Goal: Transaction & Acquisition: Purchase product/service

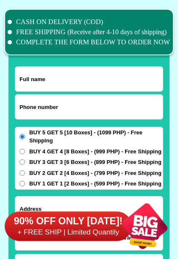
scroll to position [6569, 0]
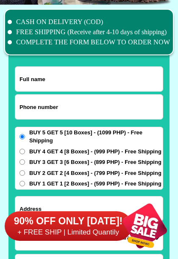
click at [43, 79] on input "Input full_name" at bounding box center [88, 79] width 147 height 25
click at [43, 78] on input "Input full_name" at bounding box center [88, 79] width 147 height 25
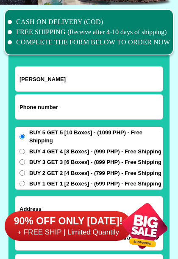
scroll to position [6566, 0]
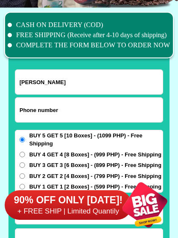
type input "[PERSON_NAME]"
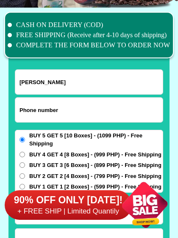
click at [59, 106] on input "Input phone_number" at bounding box center [88, 110] width 147 height 25
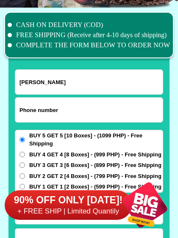
click at [37, 109] on input "Input phone_number" at bounding box center [88, 110] width 147 height 25
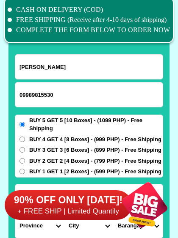
scroll to position [6581, 0]
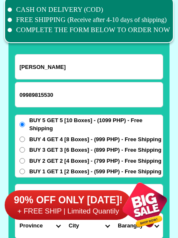
type input "09989815530"
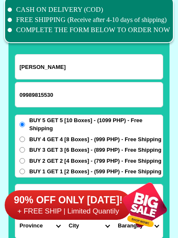
click at [20, 122] on input "BUY 5 GET 5 [10 Boxes] - (1099 PHP) - Free Shipping" at bounding box center [21, 124] width 5 height 5
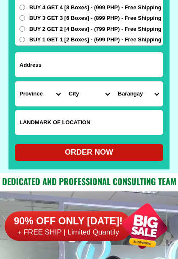
scroll to position [6713, 0]
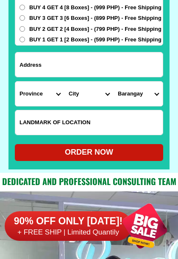
click at [45, 70] on input "Input address" at bounding box center [88, 64] width 147 height 25
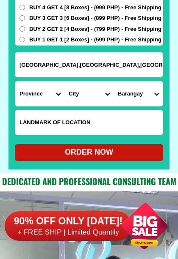
type input "[GEOGRAPHIC_DATA],[GEOGRAPHIC_DATA],[GEOGRAPHIC_DATA]"
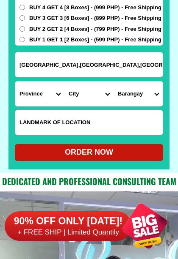
click at [23, 97] on select "Province [GEOGRAPHIC_DATA] [GEOGRAPHIC_DATA] [GEOGRAPHIC_DATA] [GEOGRAPHIC_DATA…" at bounding box center [39, 94] width 49 height 25
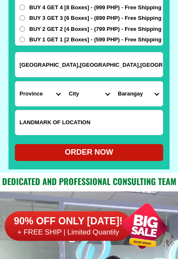
select select "63_800"
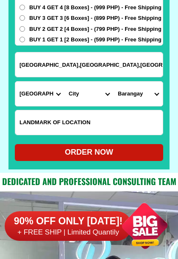
click at [74, 96] on select "City Bacungan Baliguian Dapitan-city [GEOGRAPHIC_DATA]-city [GEOGRAPHIC_DATA] G…" at bounding box center [88, 94] width 49 height 25
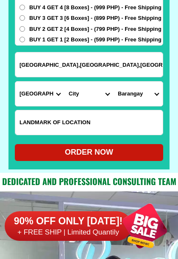
select select "63_8003842"
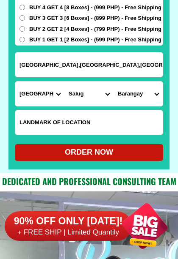
click at [120, 97] on select "Barangay Bacong Balakan Binoni Calucap Canawan Caracol Danao Dinoan Dipolod Fat…" at bounding box center [137, 94] width 49 height 25
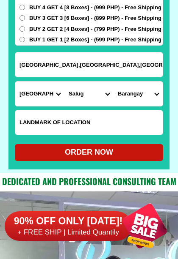
select select "63_80038424870"
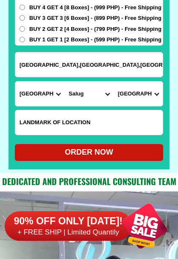
click at [36, 125] on input "Input LANDMARKOFLOCATION" at bounding box center [88, 122] width 147 height 25
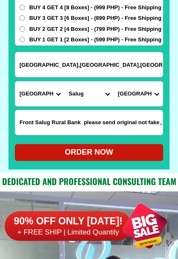
type input "Front Salug Rural Bank please send original not fake🙏🏻"
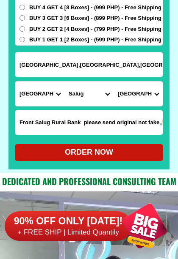
click at [75, 152] on div "ORDER NOW" at bounding box center [89, 152] width 148 height 11
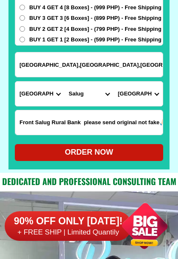
type input "[PERSON_NAME]"
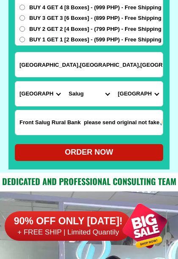
radio input "true"
